Goal: Download file/media

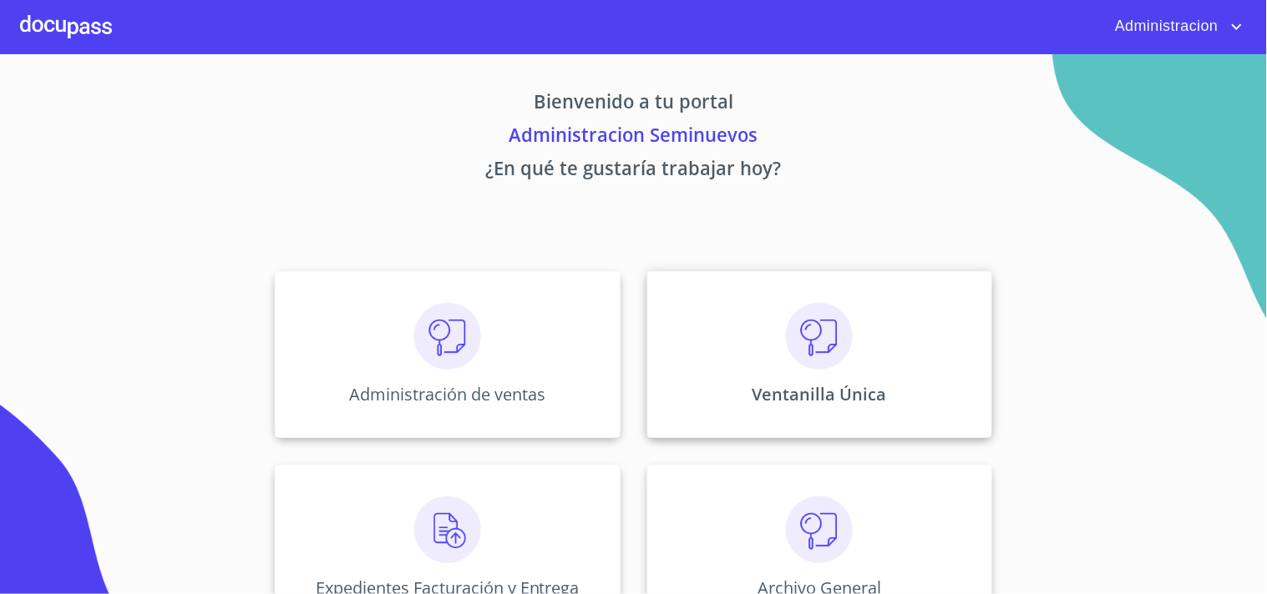
click at [813, 347] on img at bounding box center [819, 336] width 67 height 67
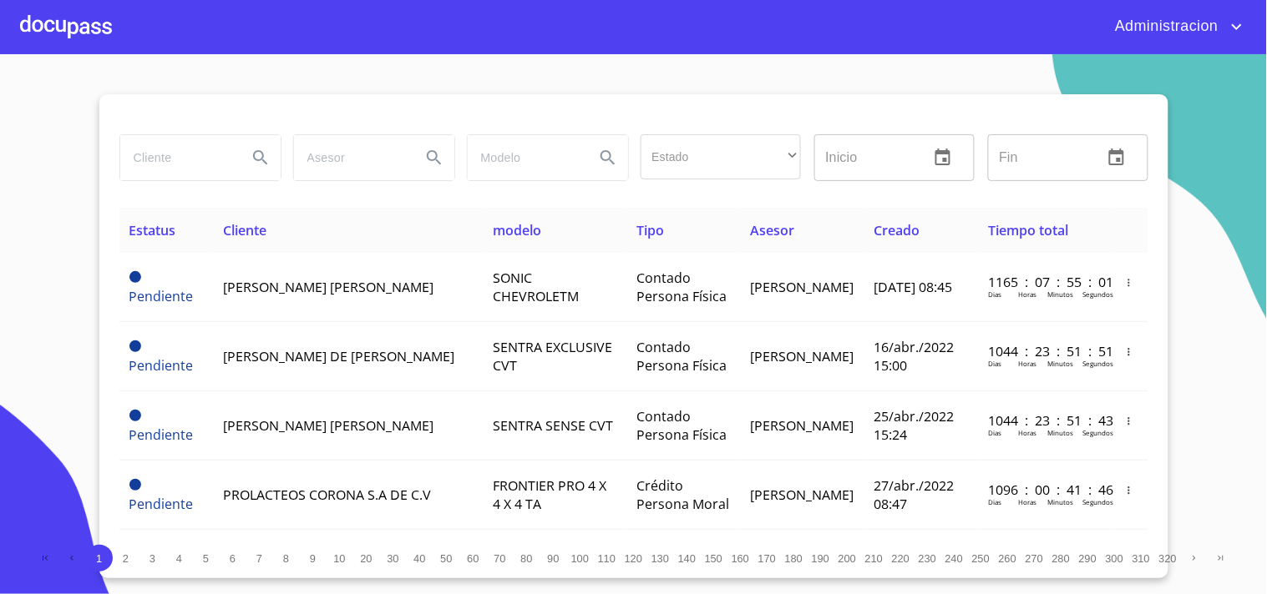
click at [128, 157] on input "search" at bounding box center [177, 157] width 114 height 45
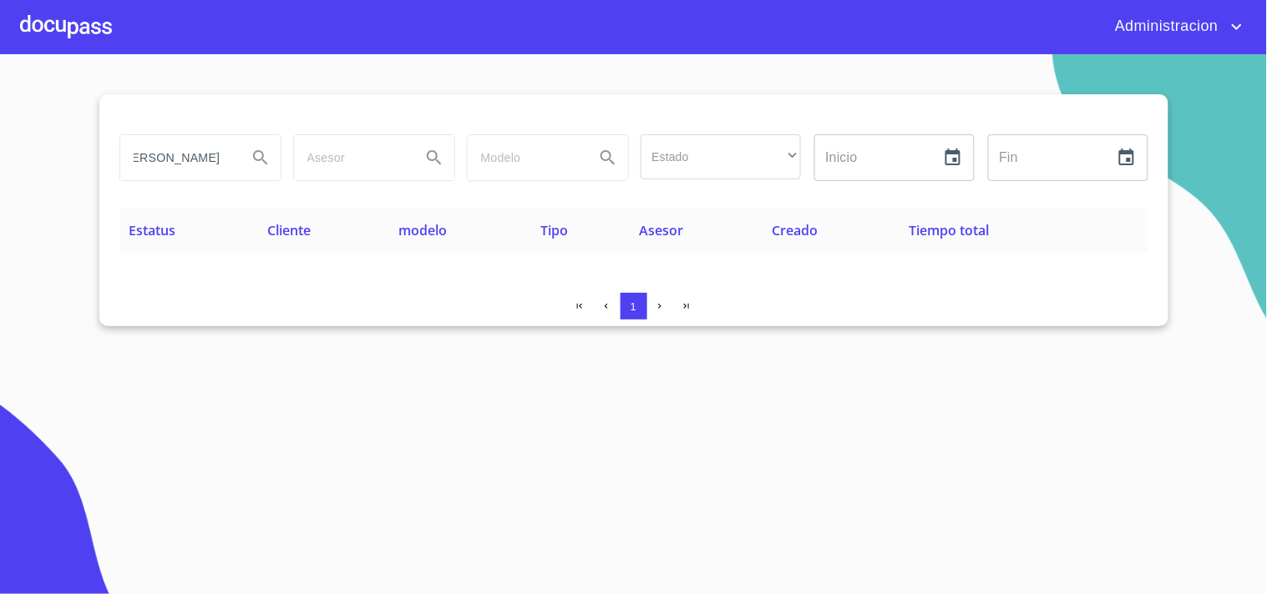
scroll to position [0, 13]
type input "[PERSON_NAME]"
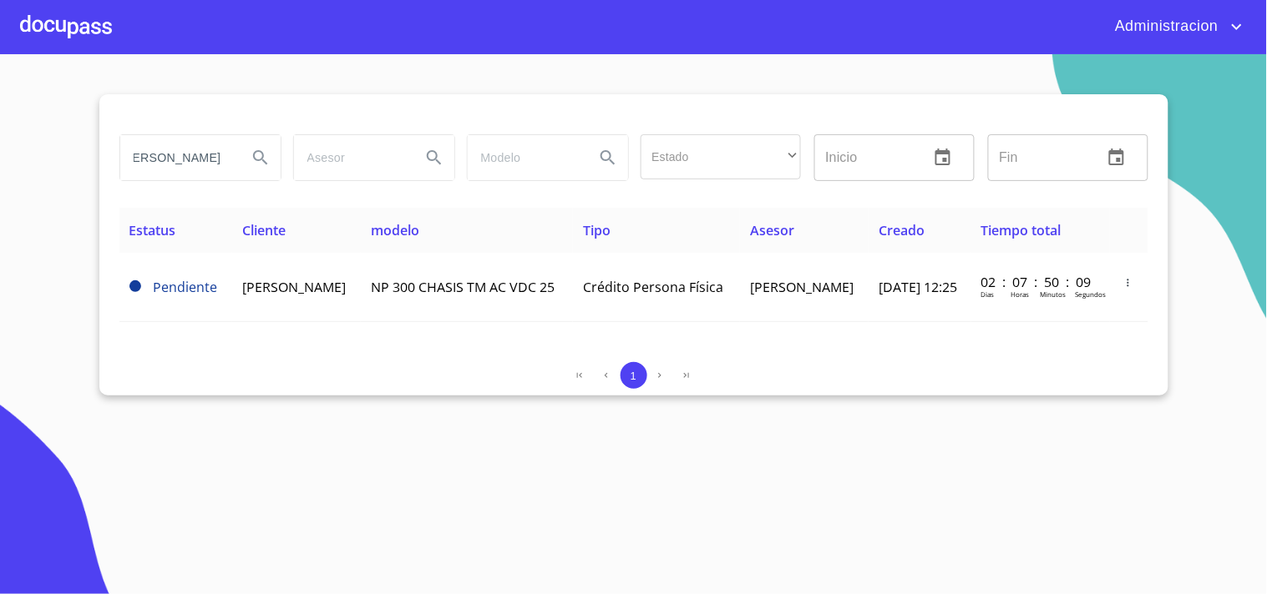
scroll to position [0, 0]
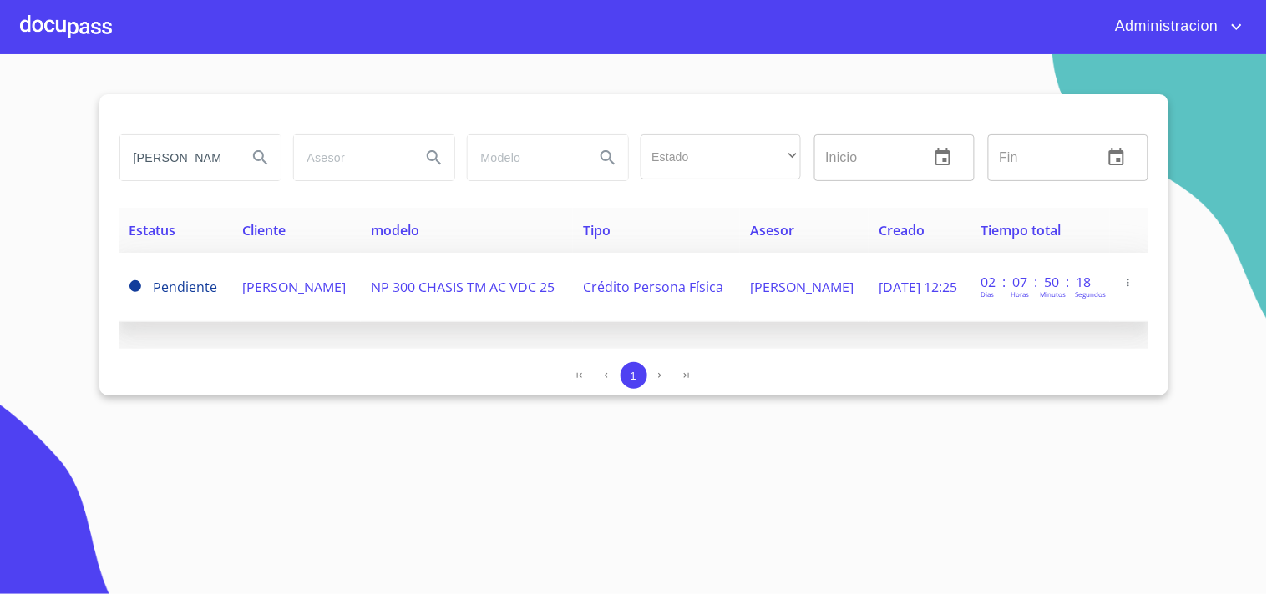
click at [304, 282] on span "[PERSON_NAME]" at bounding box center [294, 287] width 104 height 18
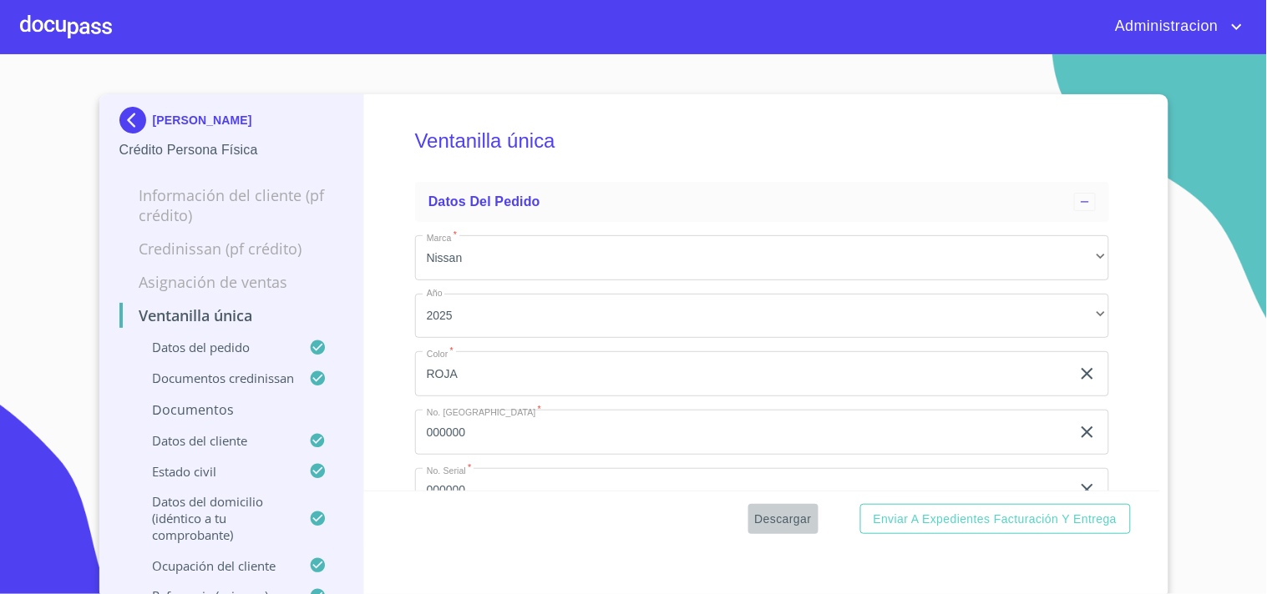
click at [774, 526] on span "Descargar" at bounding box center [783, 519] width 57 height 21
